Goal: Transaction & Acquisition: Purchase product/service

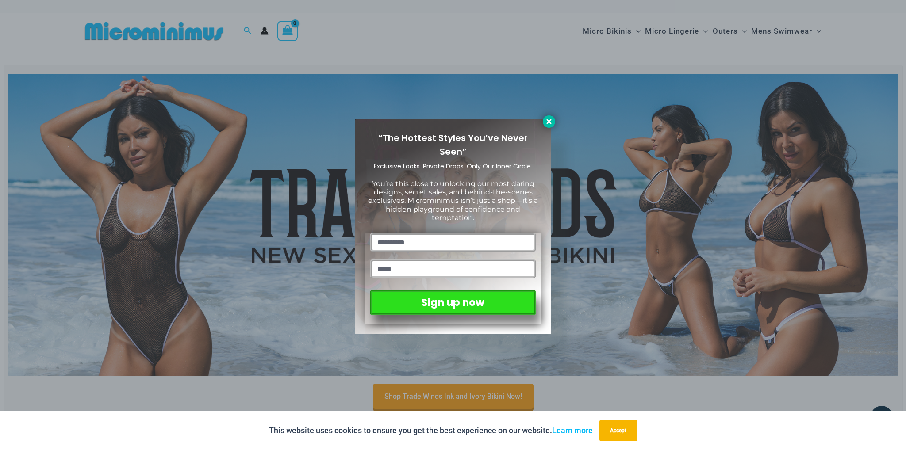
click at [552, 124] on icon at bounding box center [549, 122] width 8 height 8
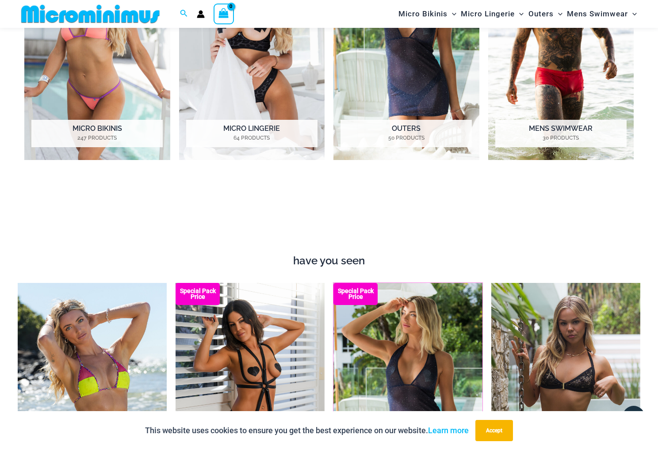
scroll to position [244, 0]
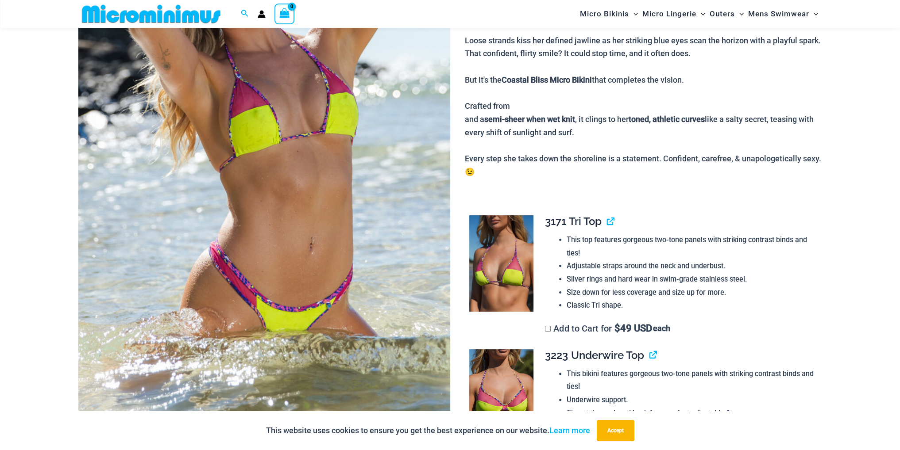
scroll to position [36, 0]
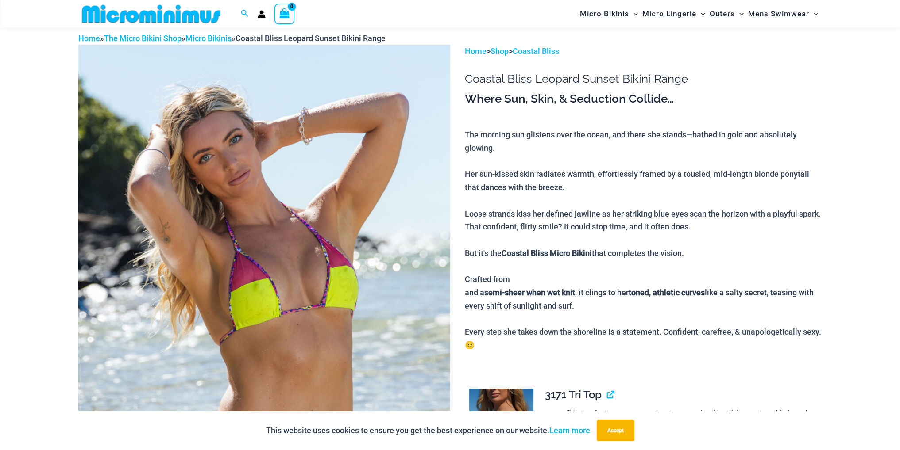
click at [283, 147] on img at bounding box center [264, 325] width 372 height 561
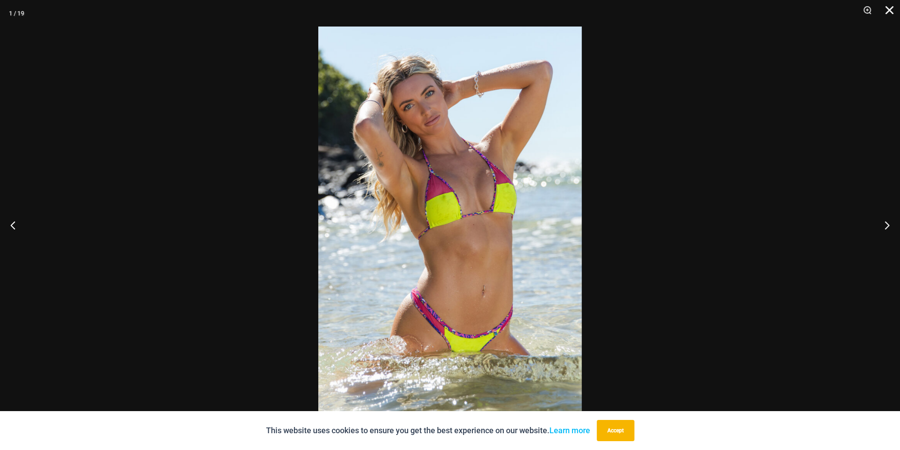
click at [893, 9] on button "Close" at bounding box center [886, 13] width 22 height 27
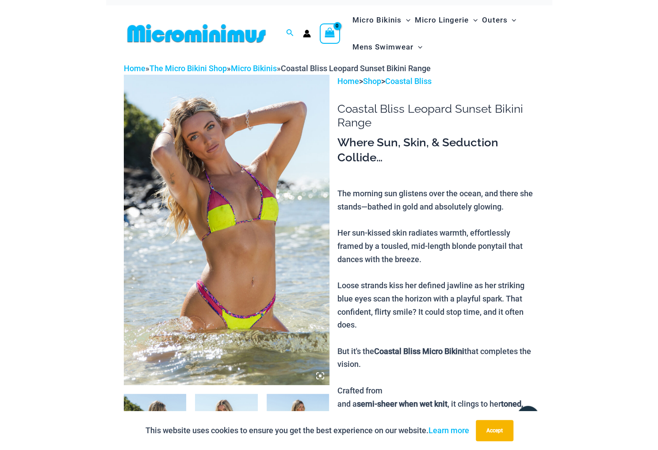
scroll to position [0, 0]
